Goal: Task Accomplishment & Management: Manage account settings

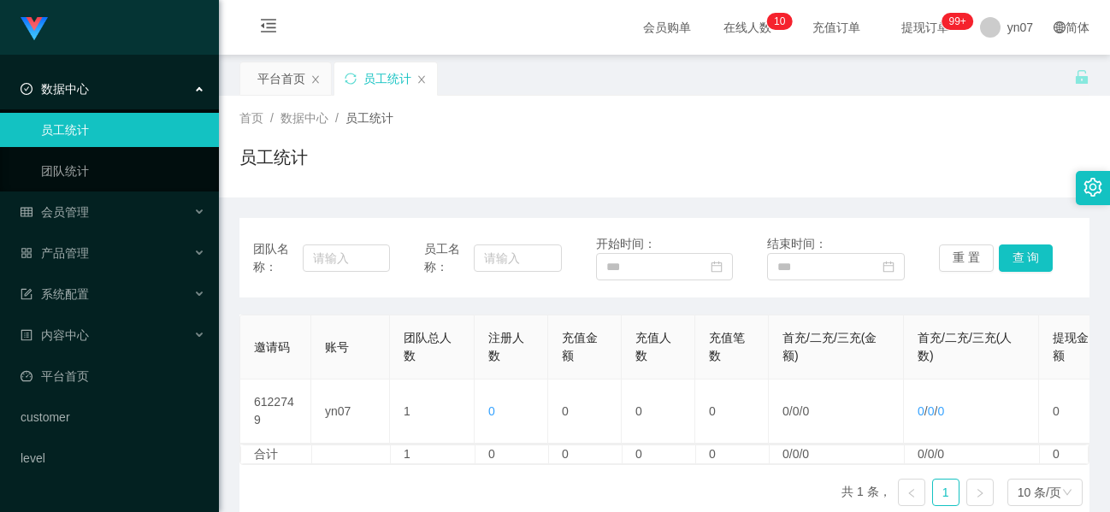
scroll to position [100, 0]
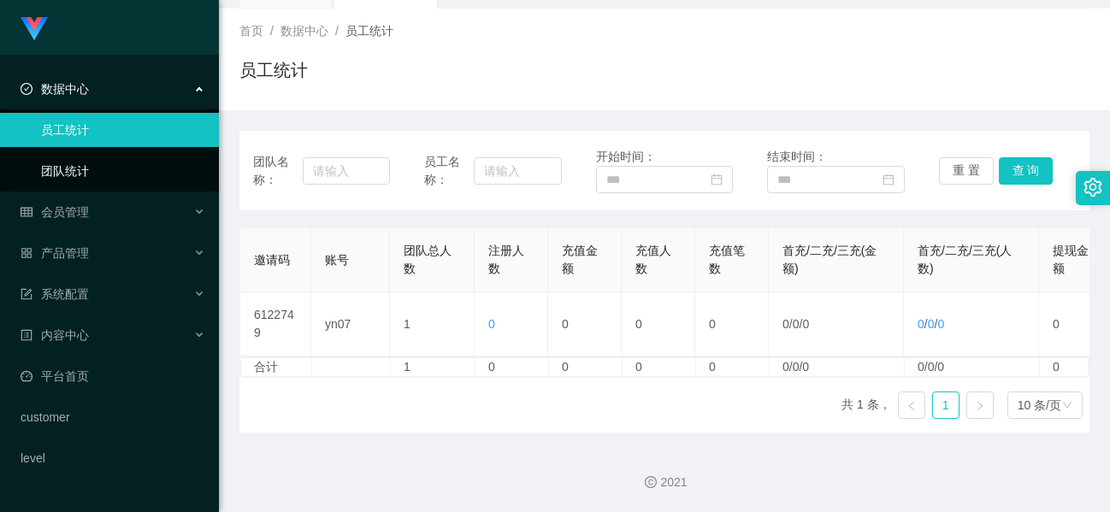
drag, startPoint x: 140, startPoint y: 133, endPoint x: 86, endPoint y: 163, distance: 61.6
click at [86, 163] on link "团队统计" at bounding box center [123, 171] width 164 height 34
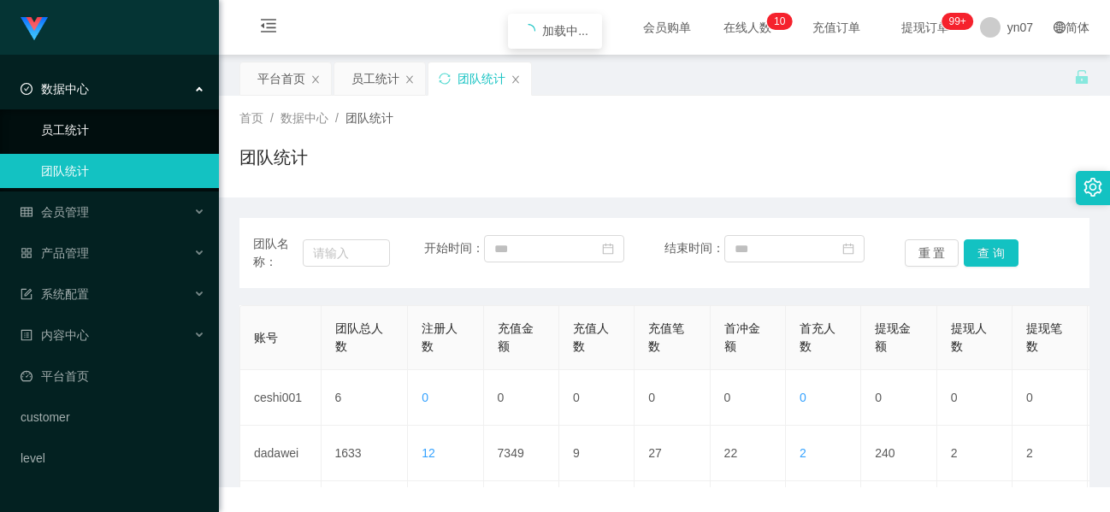
click at [106, 137] on link "员工统计" at bounding box center [123, 130] width 164 height 34
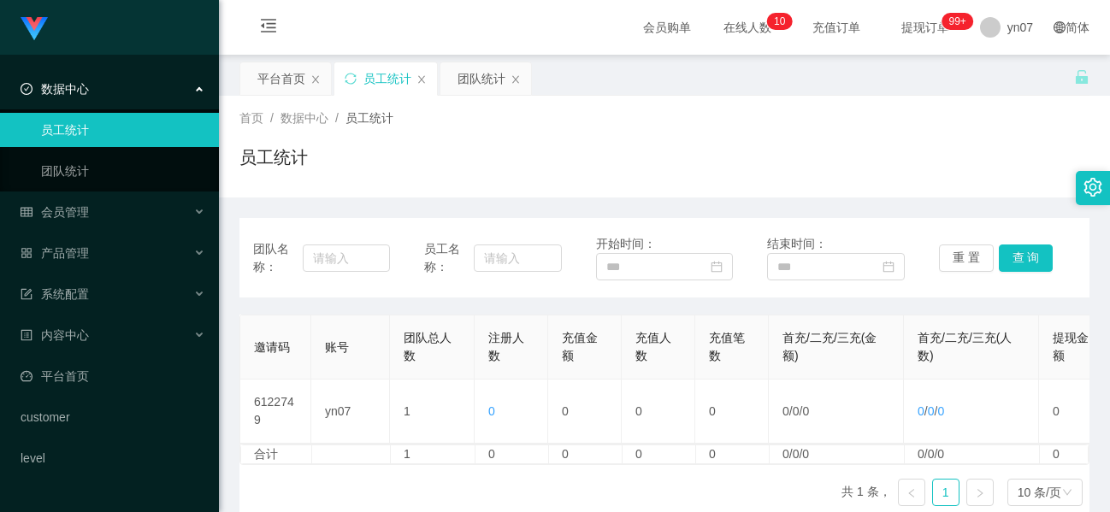
scroll to position [100, 0]
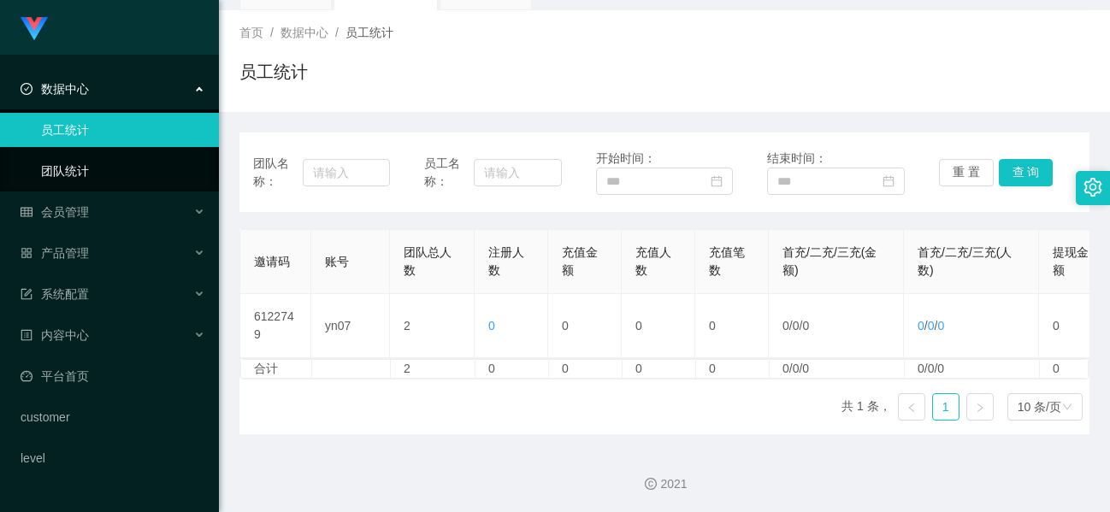
click at [92, 169] on link "团队统计" at bounding box center [123, 171] width 164 height 34
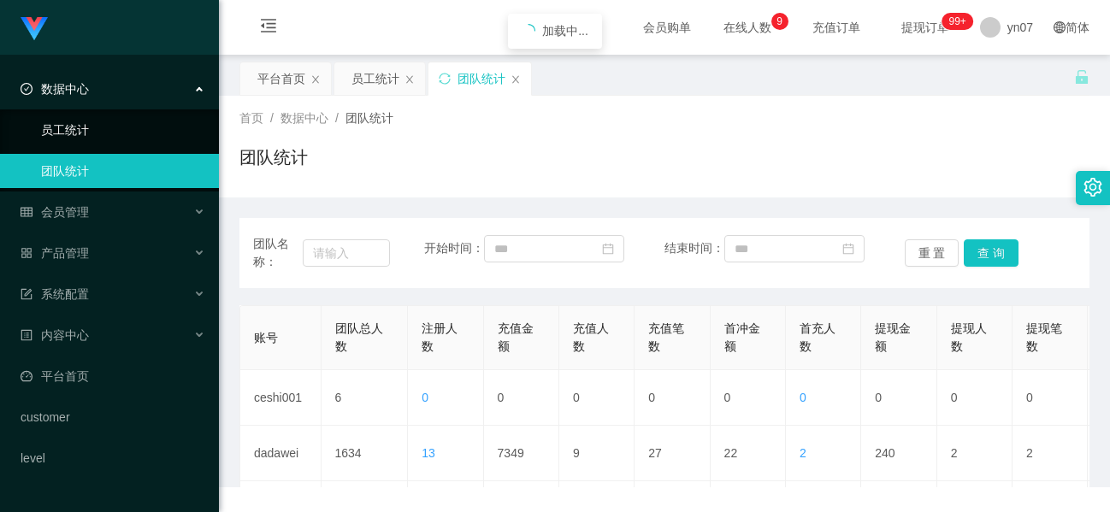
click at [97, 133] on link "员工统计" at bounding box center [123, 130] width 164 height 34
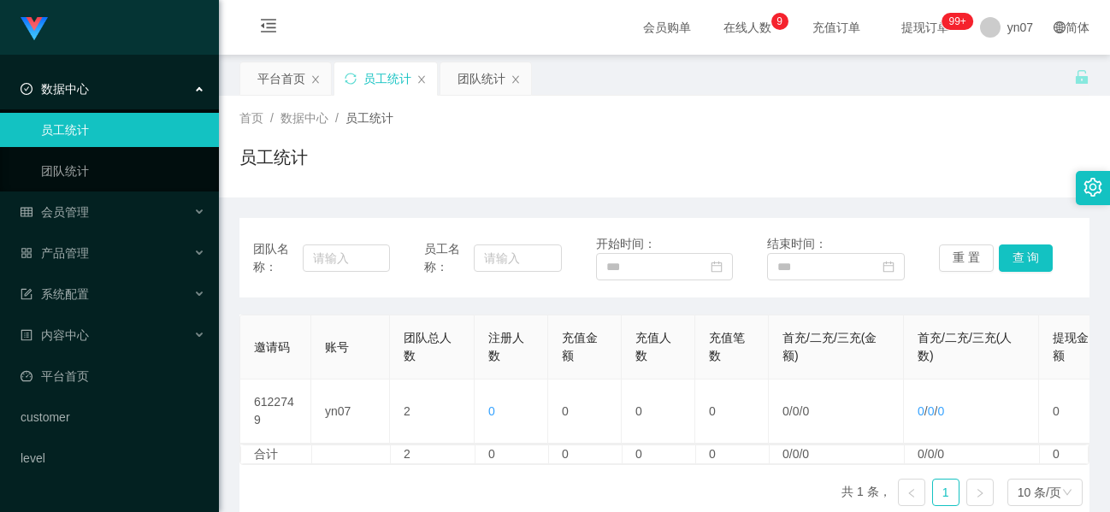
scroll to position [100, 0]
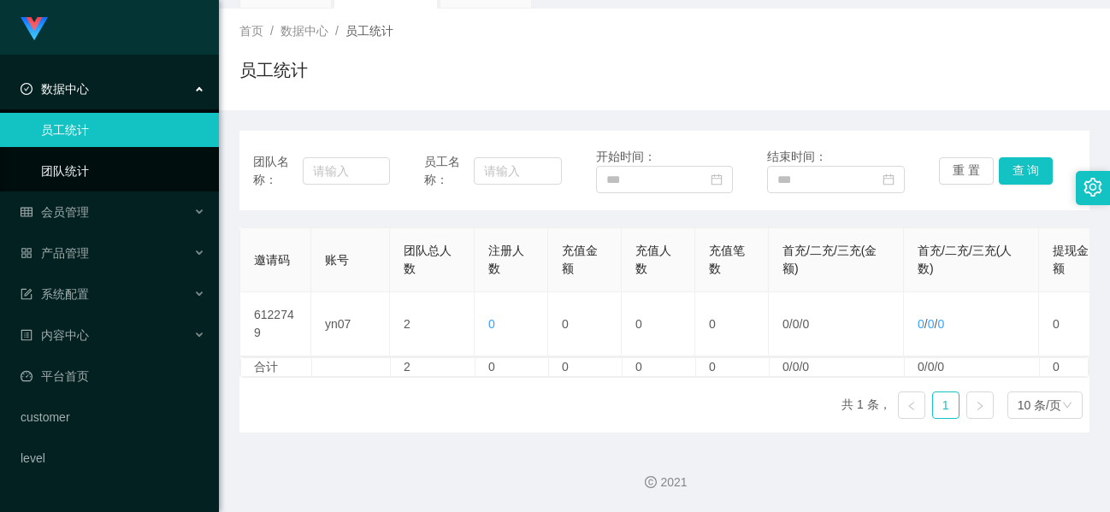
click at [96, 181] on link "团队统计" at bounding box center [123, 171] width 164 height 34
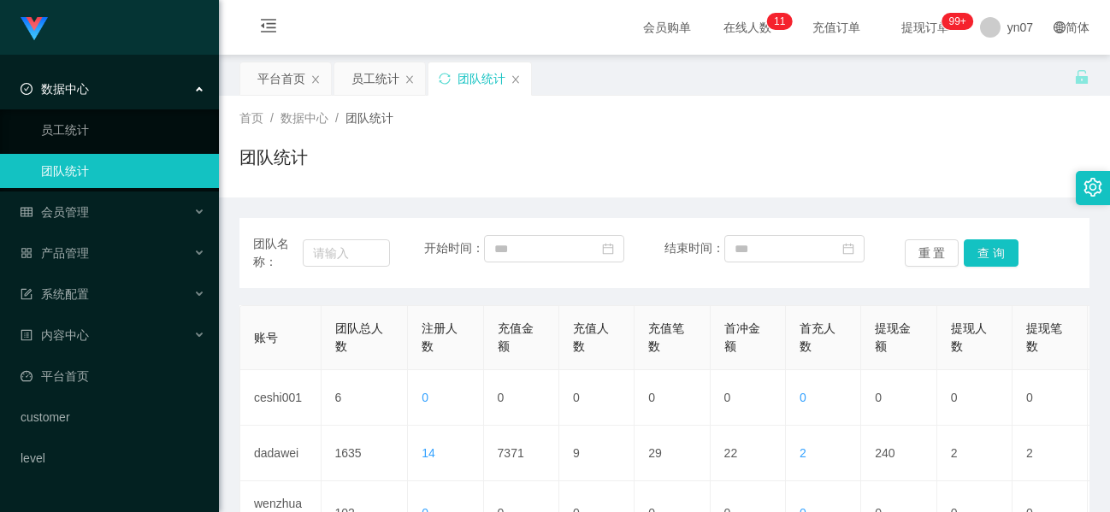
scroll to position [322, 0]
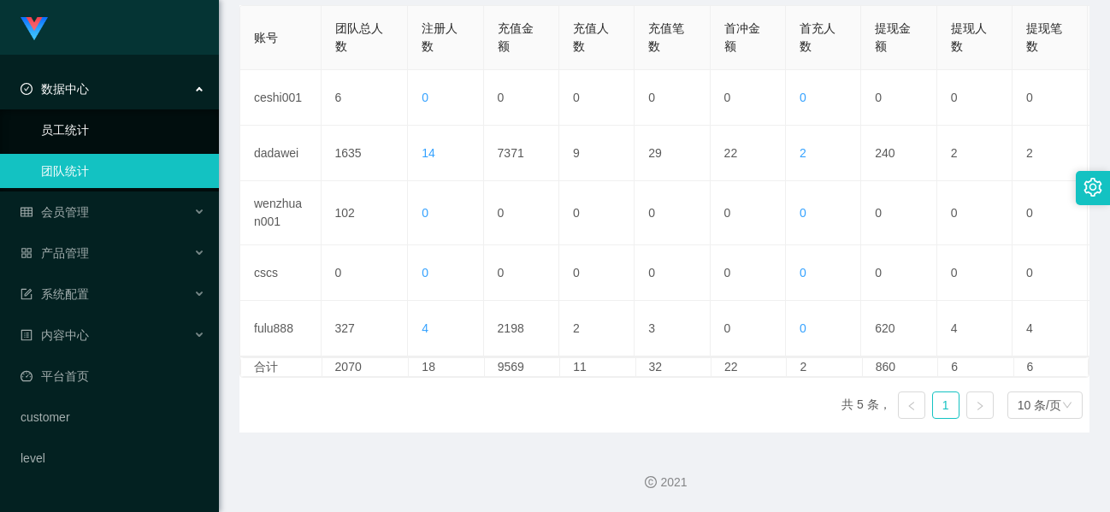
click at [63, 136] on link "员工统计" at bounding box center [123, 130] width 164 height 34
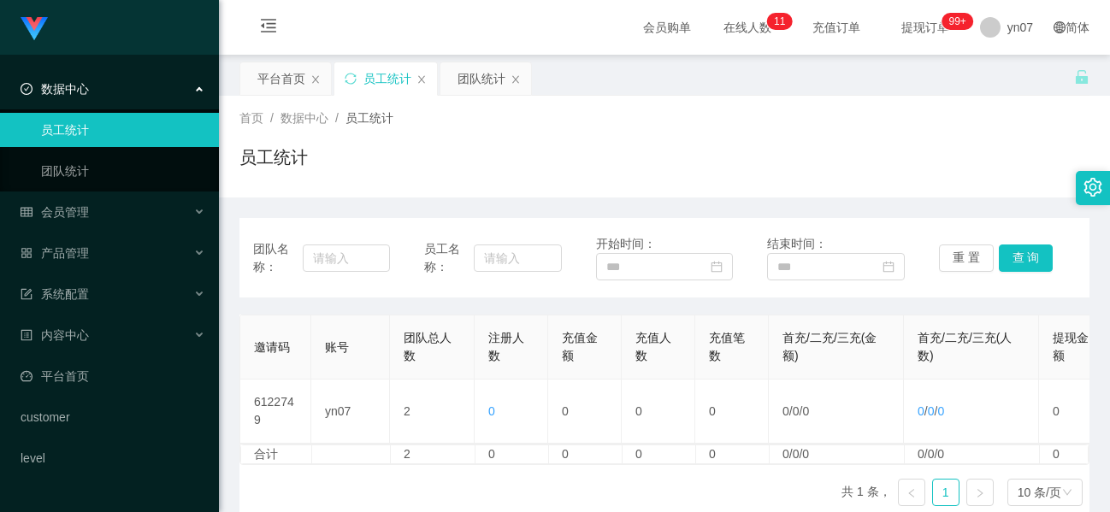
scroll to position [100, 0]
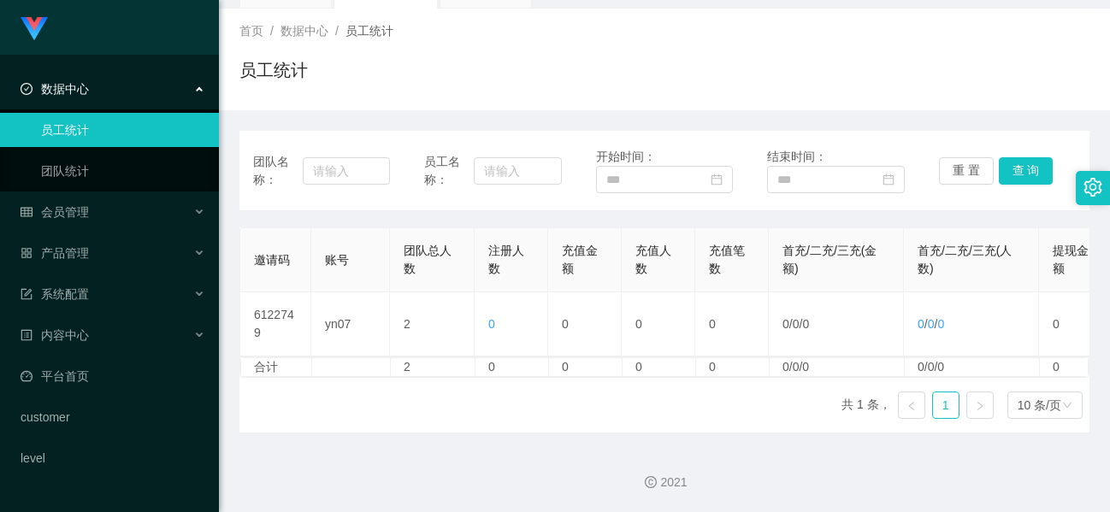
click at [85, 92] on span "数据中心" at bounding box center [55, 89] width 68 height 14
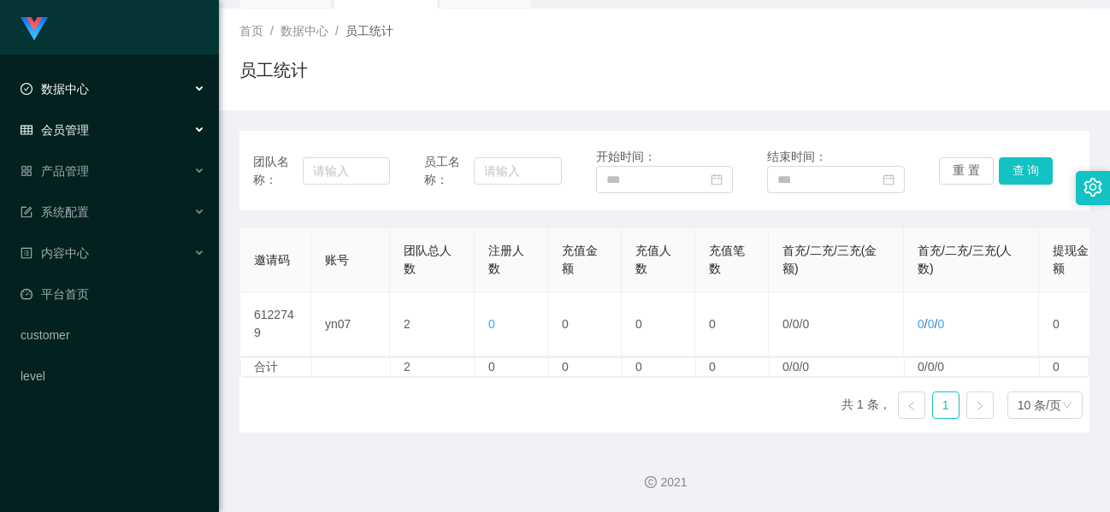
click at [95, 127] on div "会员管理" at bounding box center [109, 130] width 219 height 34
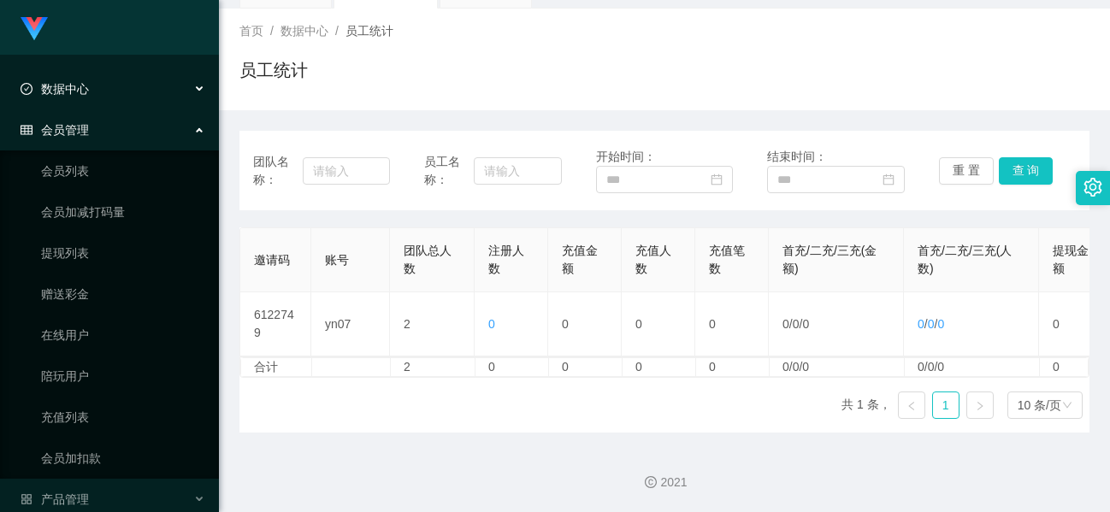
click at [88, 94] on span "数据中心" at bounding box center [55, 89] width 68 height 14
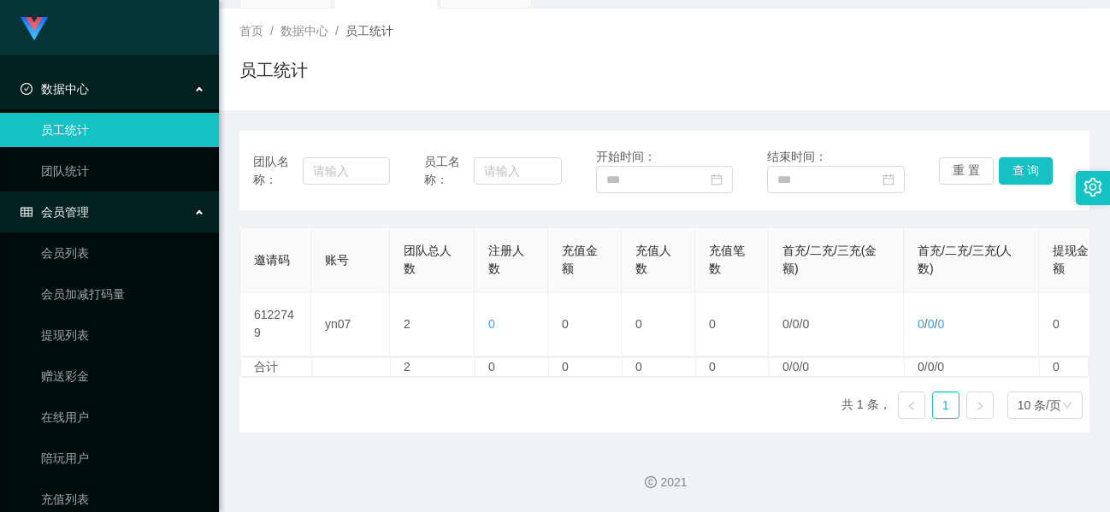
click at [96, 130] on link "员工统计" at bounding box center [123, 130] width 164 height 34
click at [90, 173] on link "团队统计" at bounding box center [123, 171] width 164 height 34
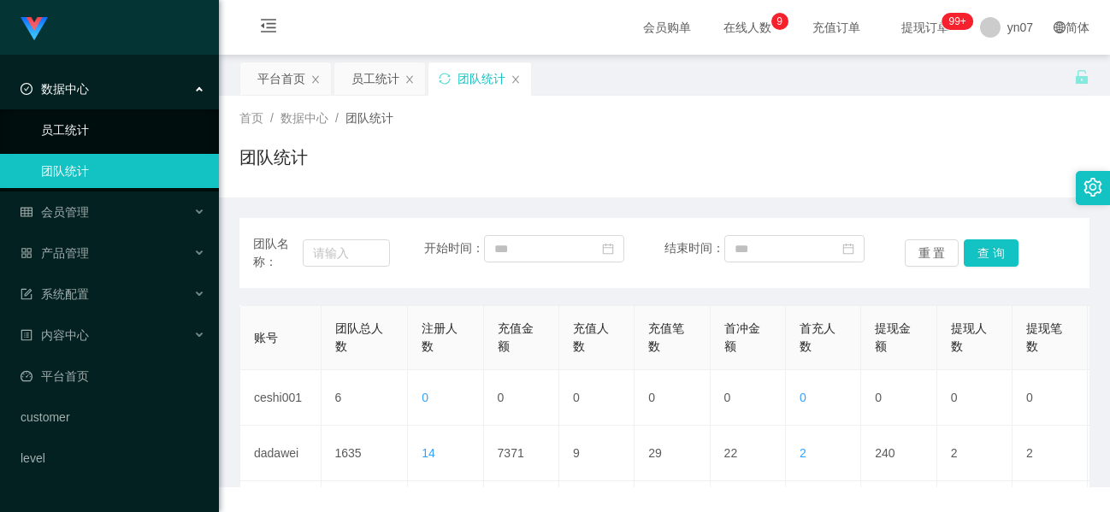
click at [90, 136] on link "员工统计" at bounding box center [123, 130] width 164 height 34
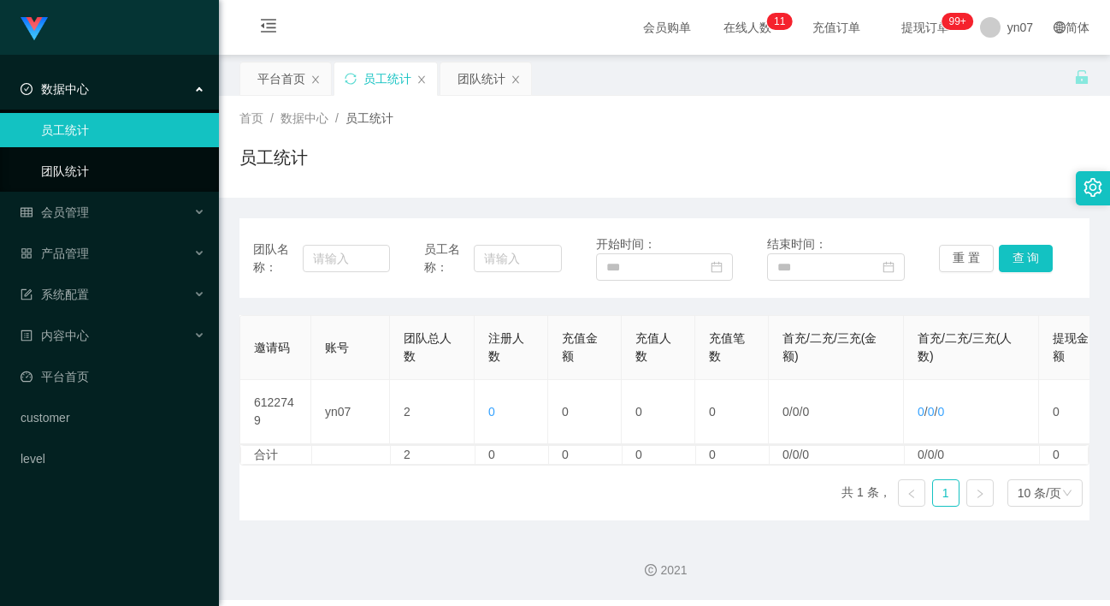
click at [88, 166] on link "团队统计" at bounding box center [123, 171] width 164 height 34
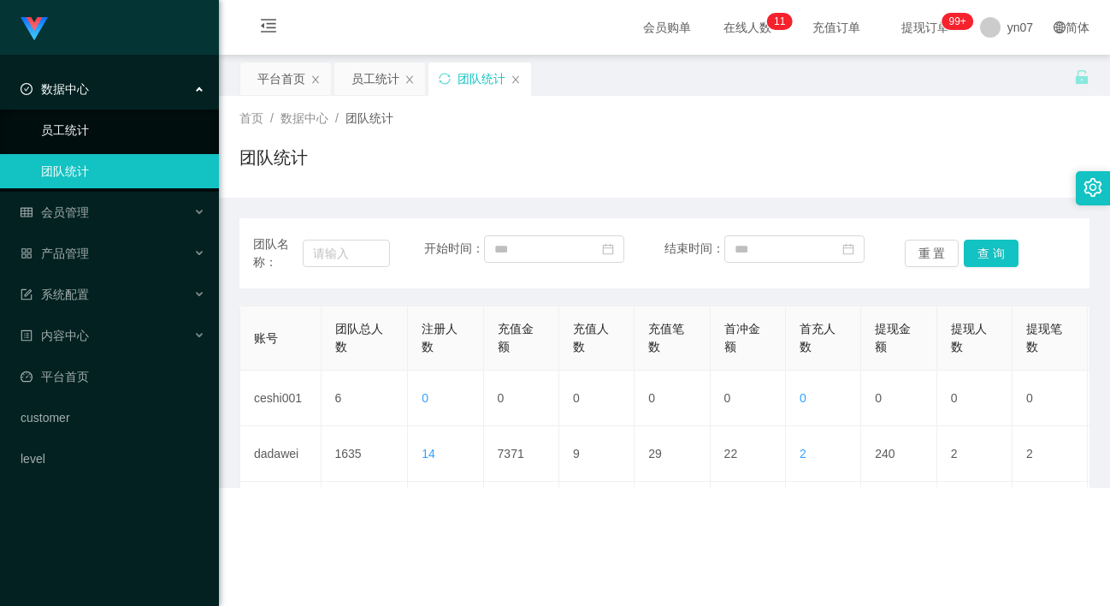
click at [90, 130] on link "员工统计" at bounding box center [123, 130] width 164 height 34
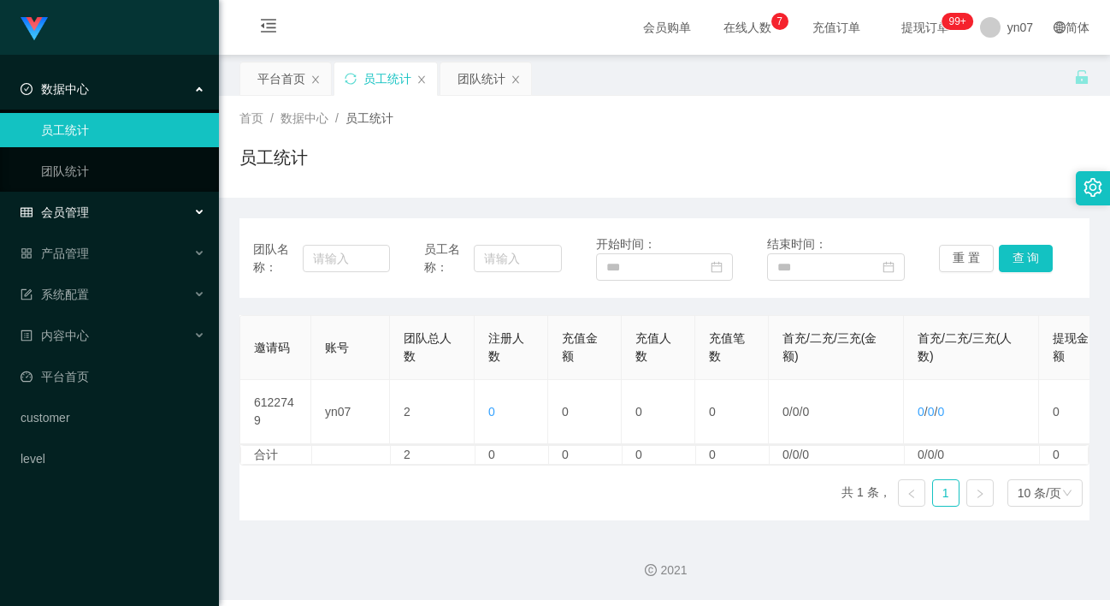
click at [86, 210] on span "会员管理" at bounding box center [55, 212] width 68 height 14
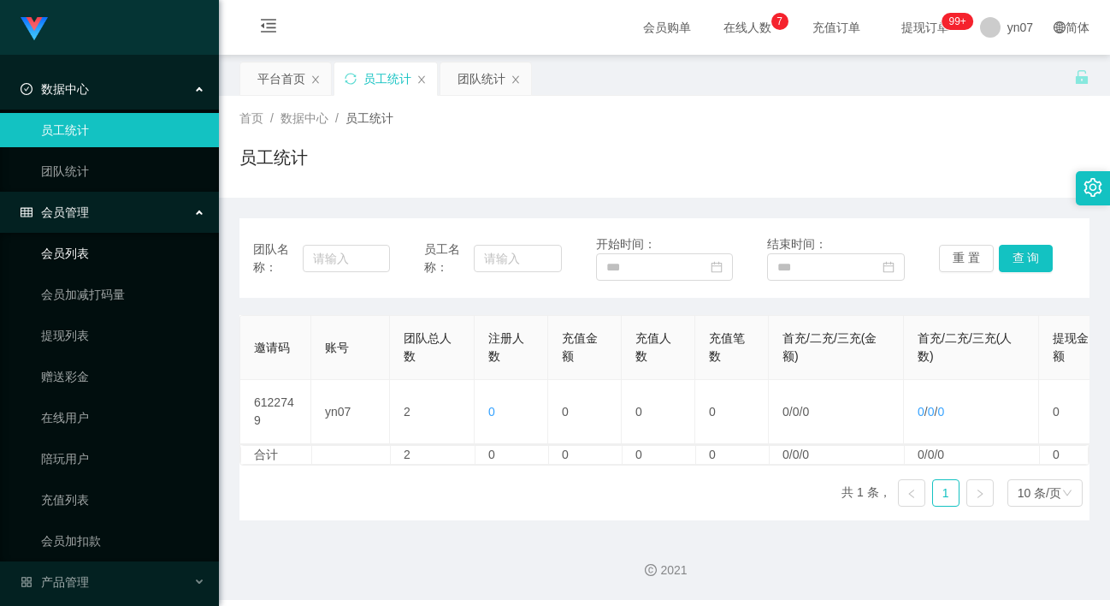
click at [87, 240] on link "会员列表" at bounding box center [123, 253] width 164 height 34
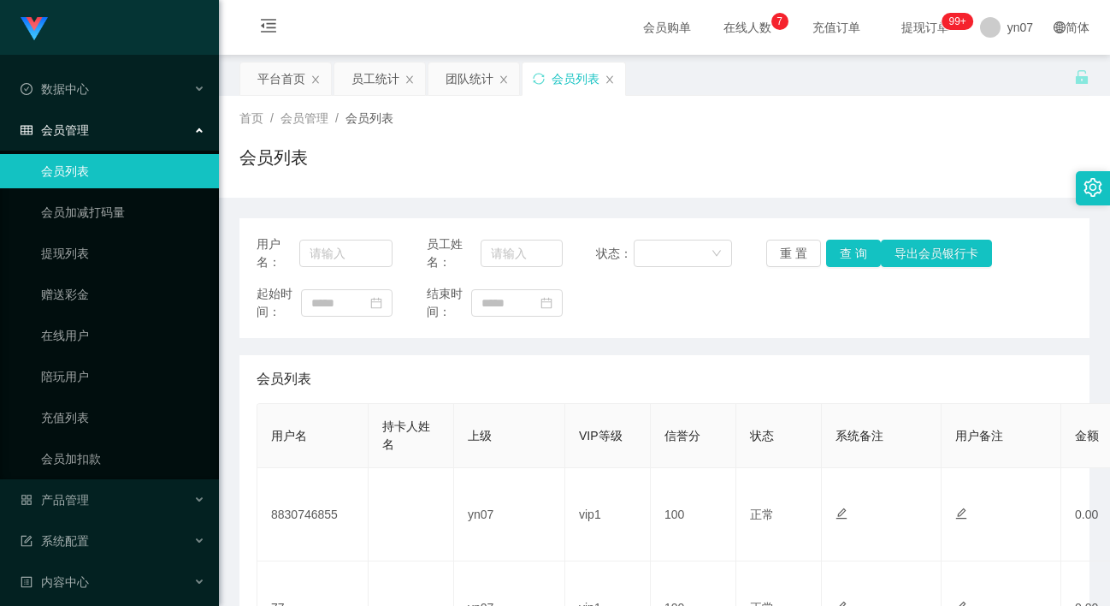
scroll to position [171, 0]
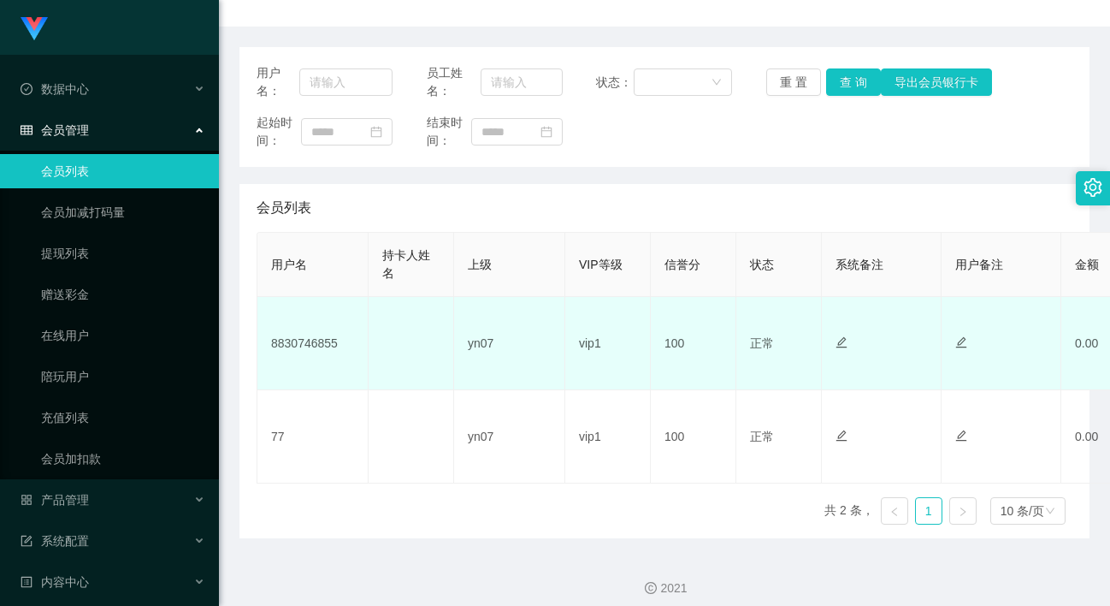
click at [315, 341] on td "8830746855" at bounding box center [312, 343] width 111 height 93
copy td "8830746855"
click at [319, 346] on td "8830746855" at bounding box center [312, 343] width 111 height 93
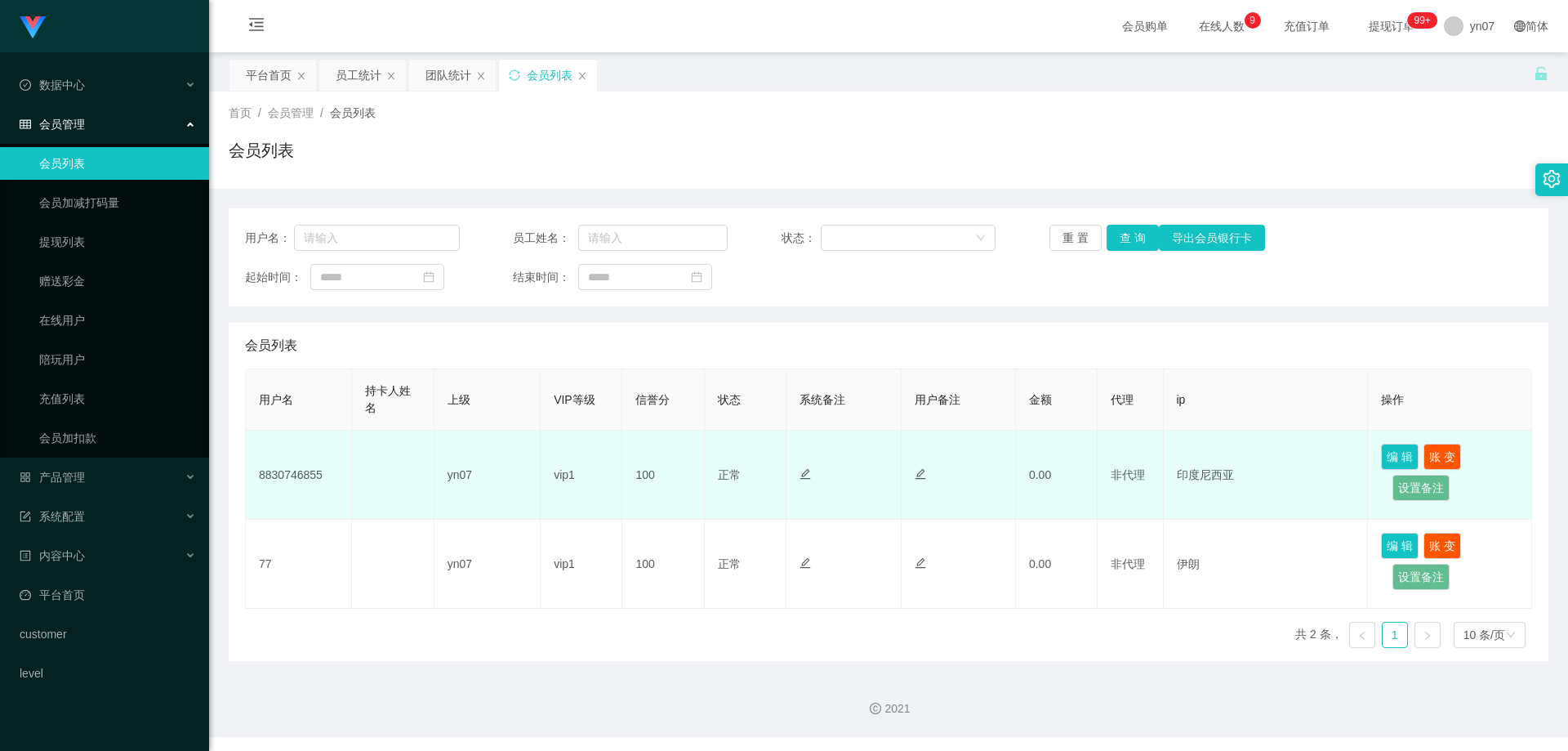
click at [300, 472] on td "8830746855" at bounding box center [298, 475] width 106 height 89
copy td "8830746855"
click at [291, 471] on td "8830746855" at bounding box center [298, 475] width 106 height 89
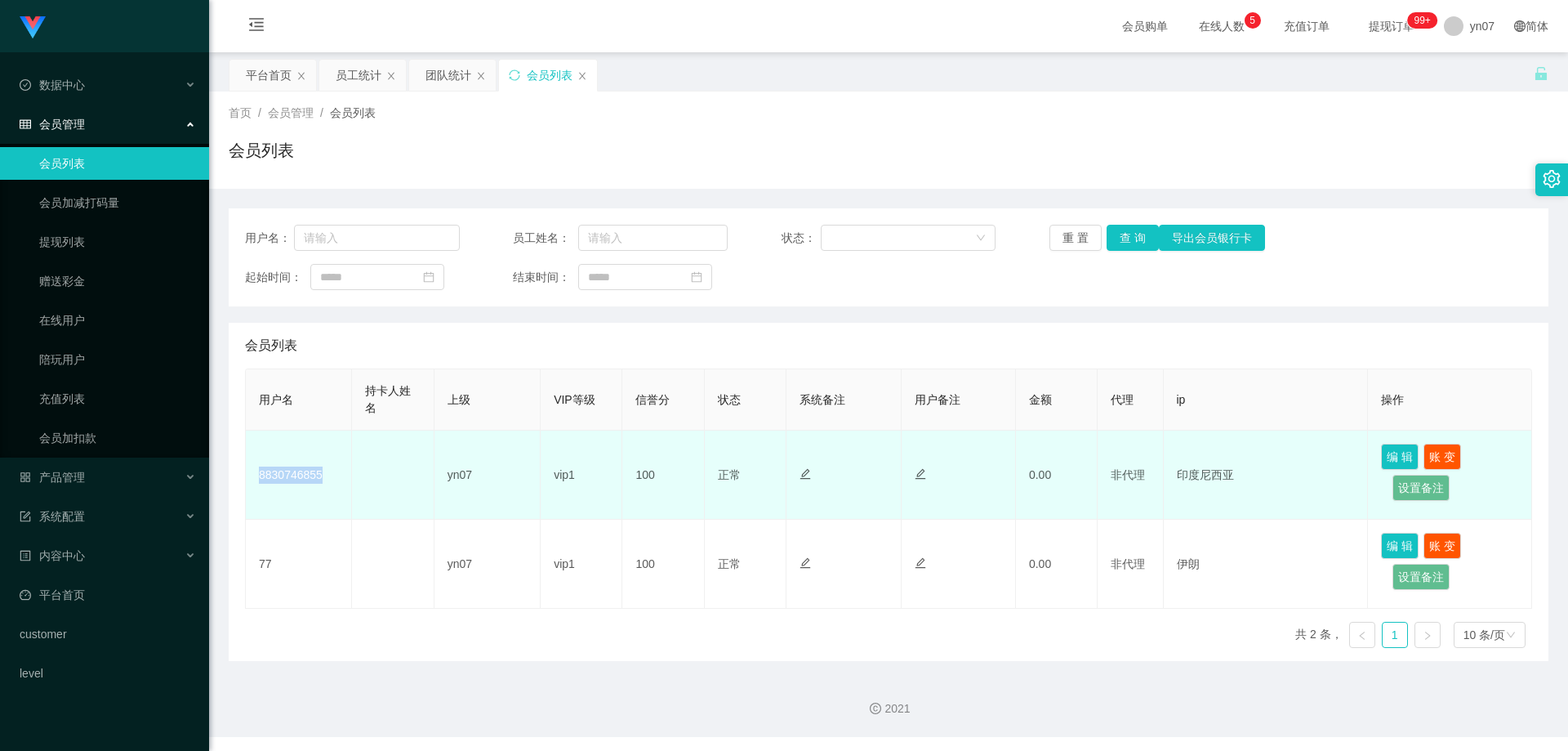
click at [291, 471] on td "8830746855" at bounding box center [298, 475] width 106 height 89
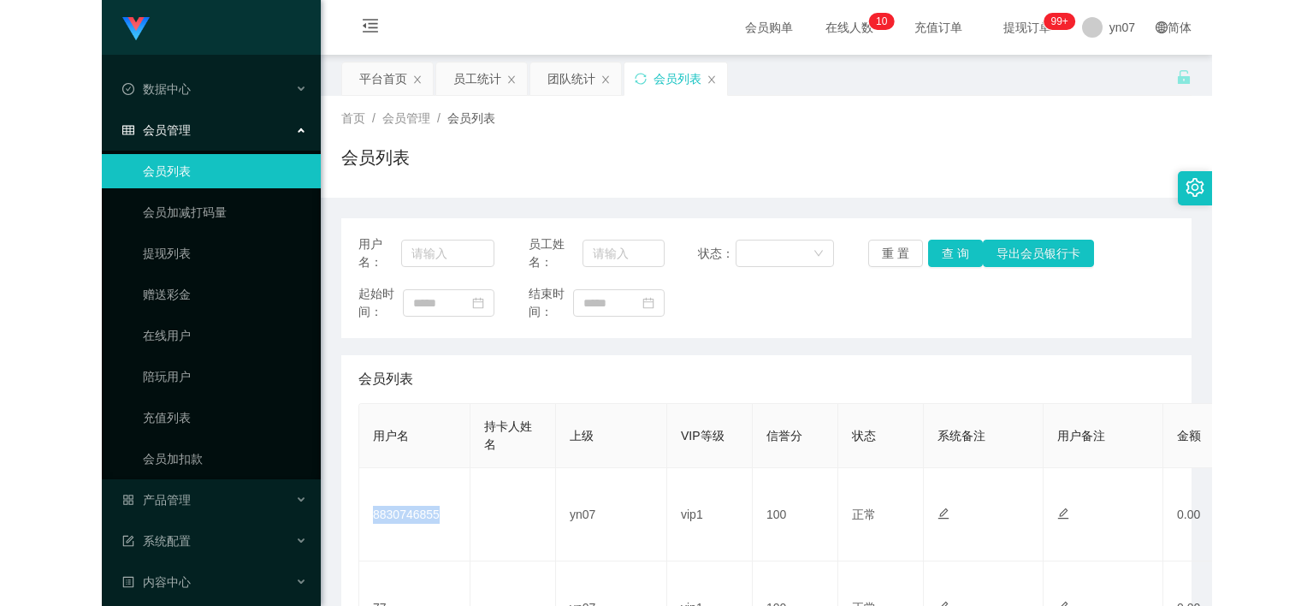
scroll to position [183, 0]
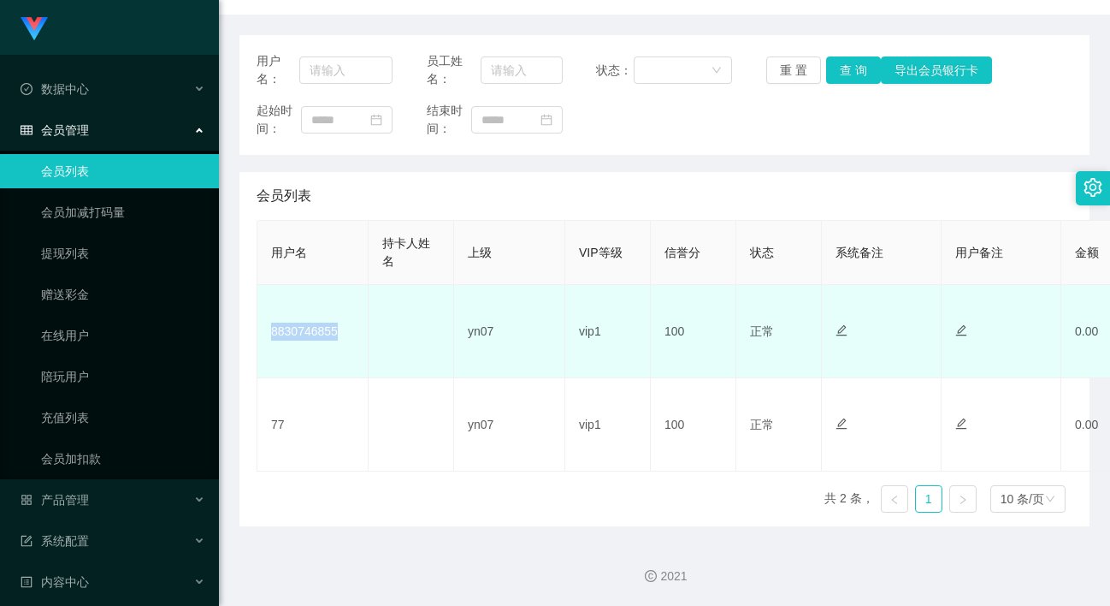
click at [316, 332] on td "8830746855" at bounding box center [312, 331] width 111 height 93
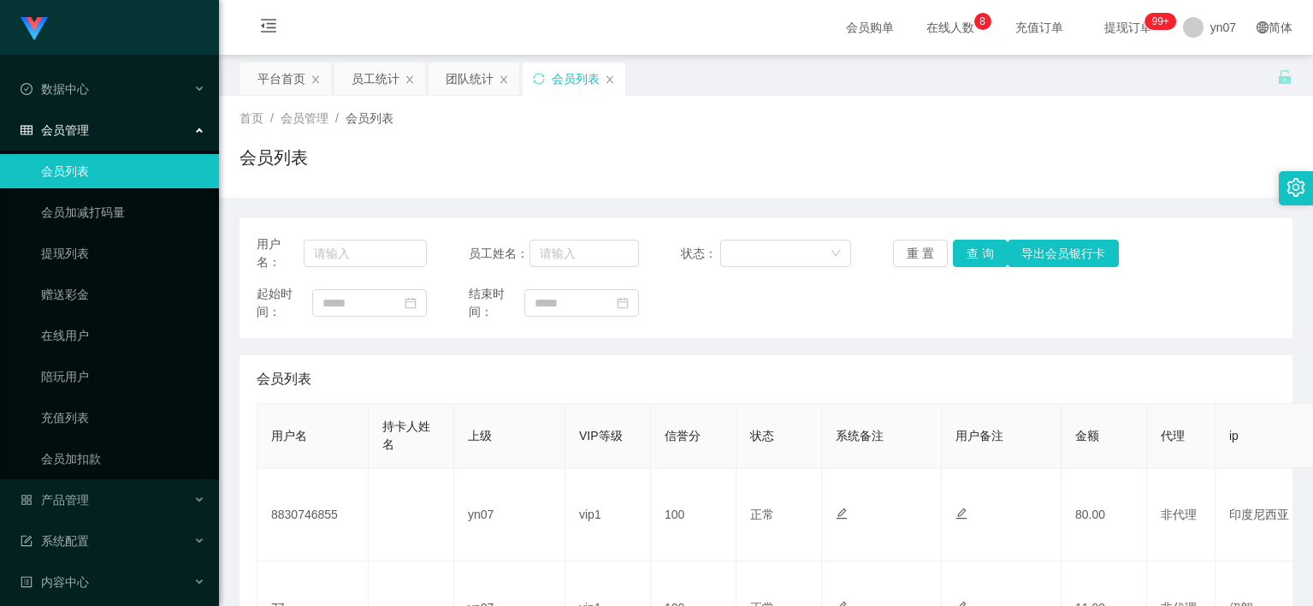
scroll to position [171, 0]
